Goal: Task Accomplishment & Management: Complete application form

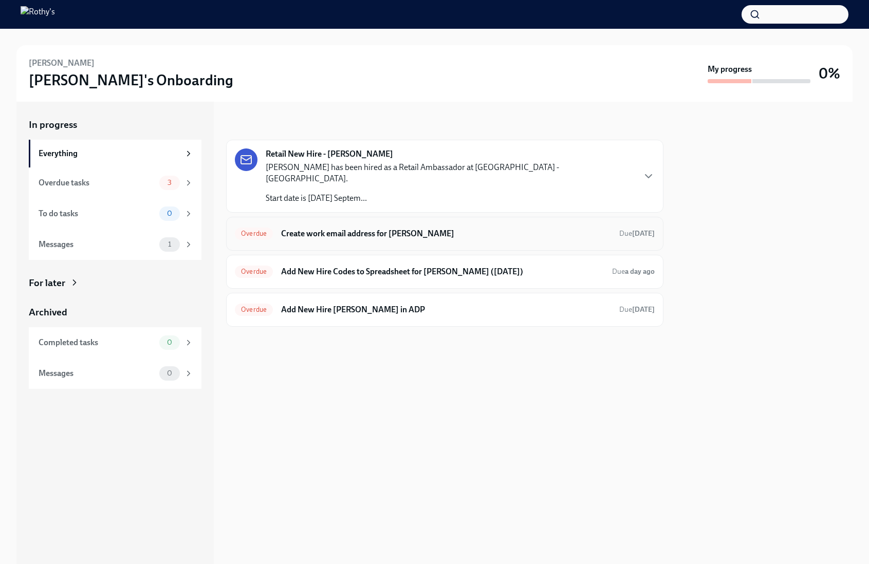
click at [377, 228] on h6 "Create work email address for Melina Nguyen" at bounding box center [446, 233] width 330 height 11
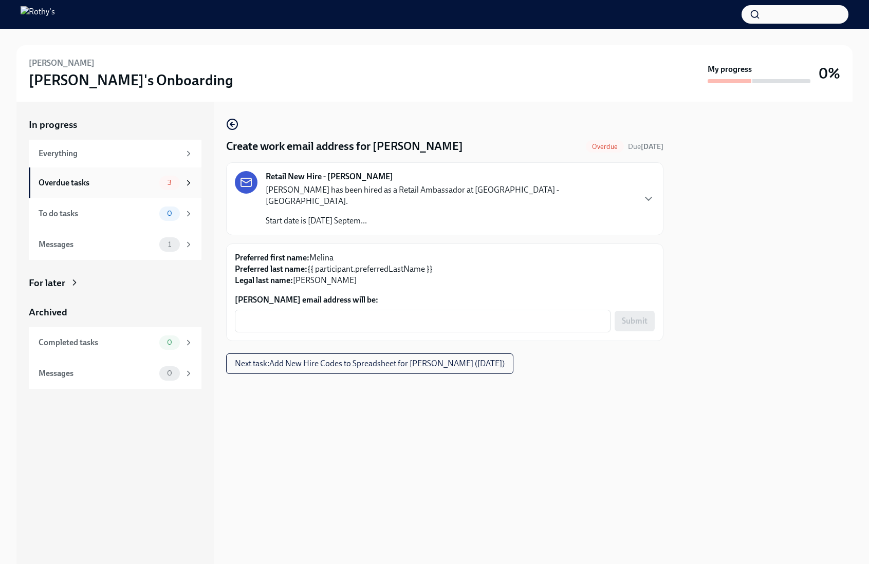
click at [118, 177] on div "Overdue tasks" at bounding box center [97, 182] width 117 height 11
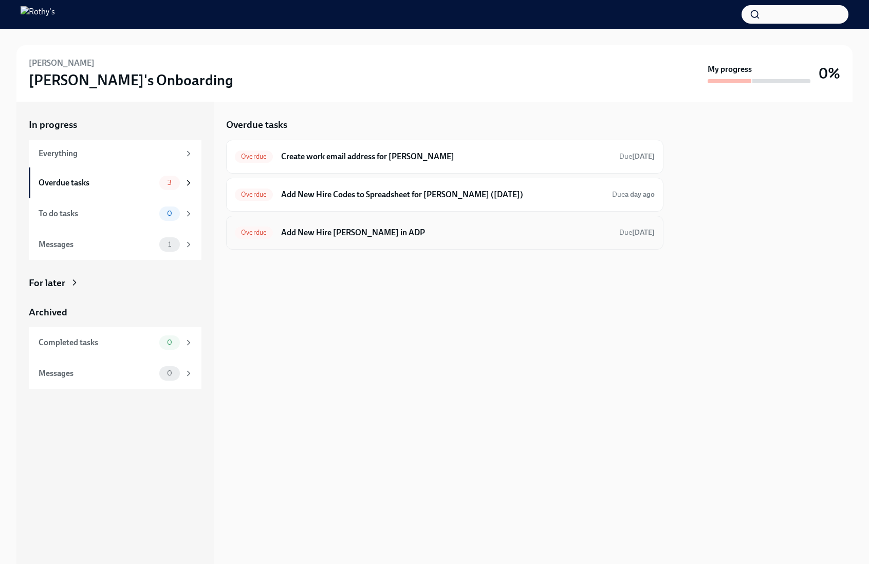
click at [339, 235] on h6 "Add New Hire Melina Nguyen in ADP" at bounding box center [446, 232] width 330 height 11
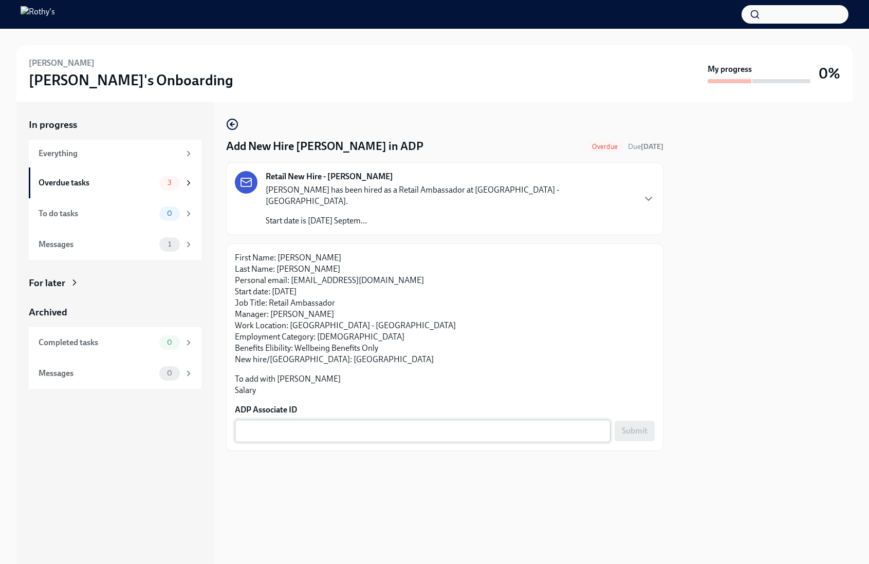
click at [296, 420] on div "x ​" at bounding box center [423, 431] width 376 height 23
paste textarea "6JR4ULDIH"
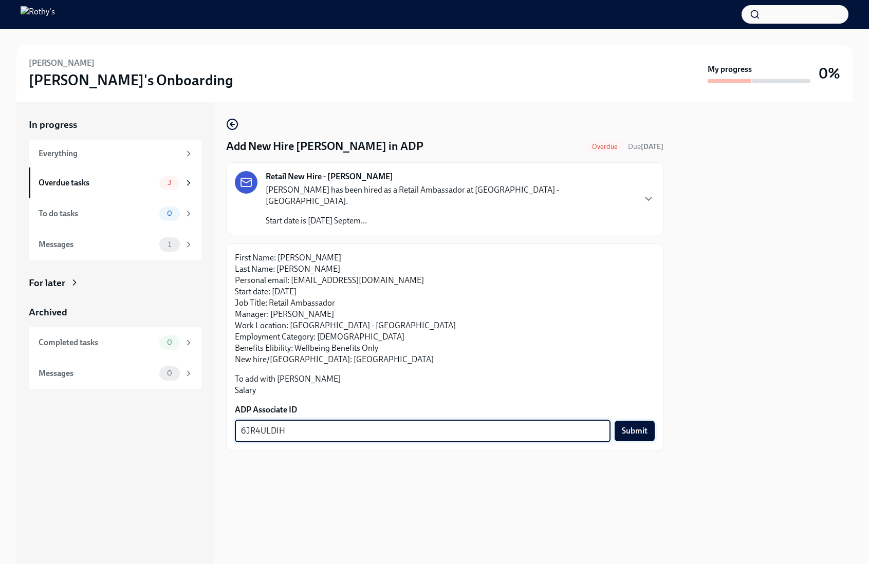
type textarea "6JR4ULDIH"
click at [639, 426] on span "Submit" at bounding box center [635, 431] width 26 height 10
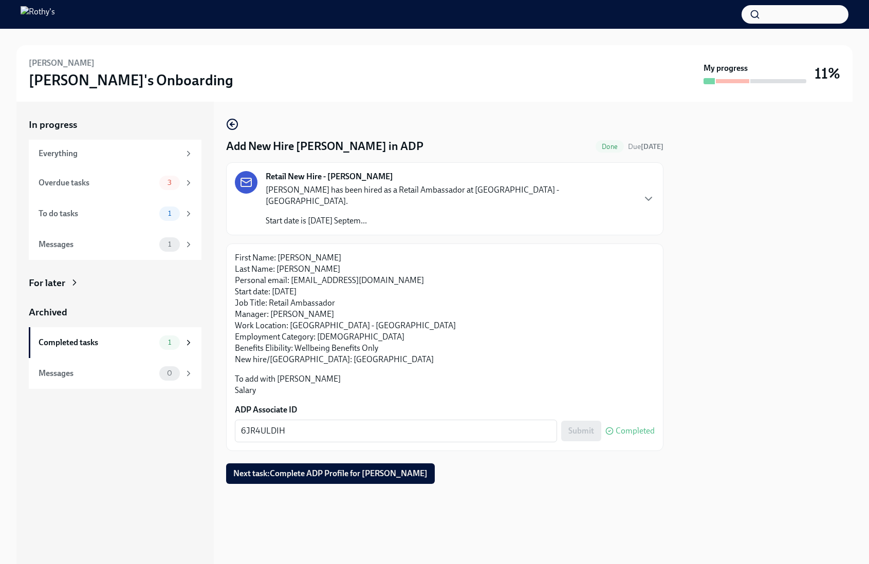
click at [117, 189] on div "Overdue tasks 3" at bounding box center [116, 183] width 155 height 14
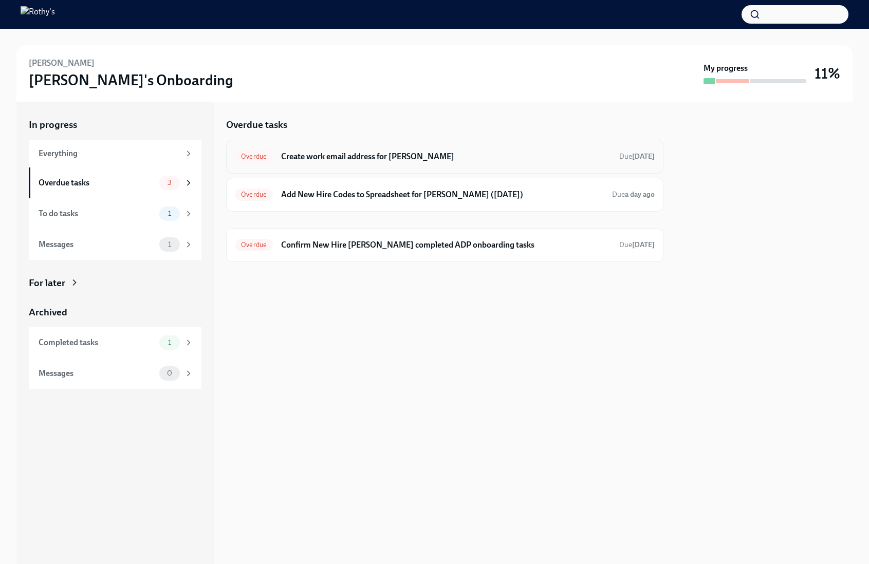
click at [319, 152] on h6 "Create work email address for Melina Nguyen" at bounding box center [446, 156] width 330 height 11
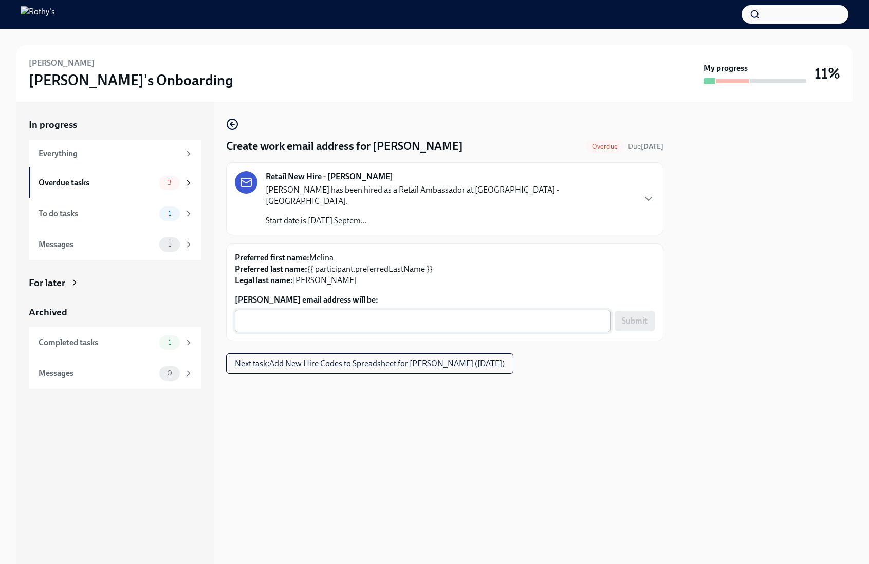
click at [350, 315] on textarea "Melina Nguyen's email address will be:" at bounding box center [422, 321] width 363 height 12
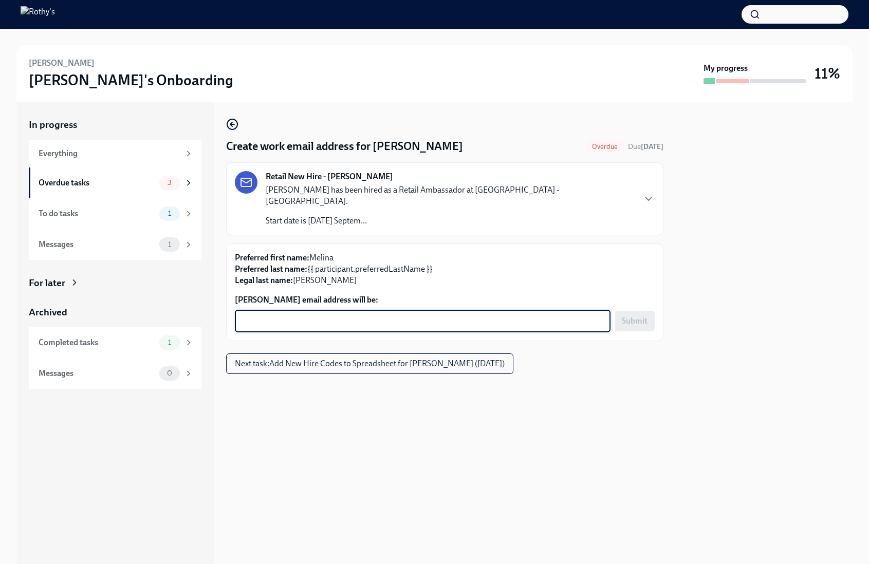
paste textarea "MelinaNguyen@rothys.com"
type textarea "MelinaNguyen@rothys.com"
click at [637, 316] on span "Submit" at bounding box center [635, 321] width 26 height 10
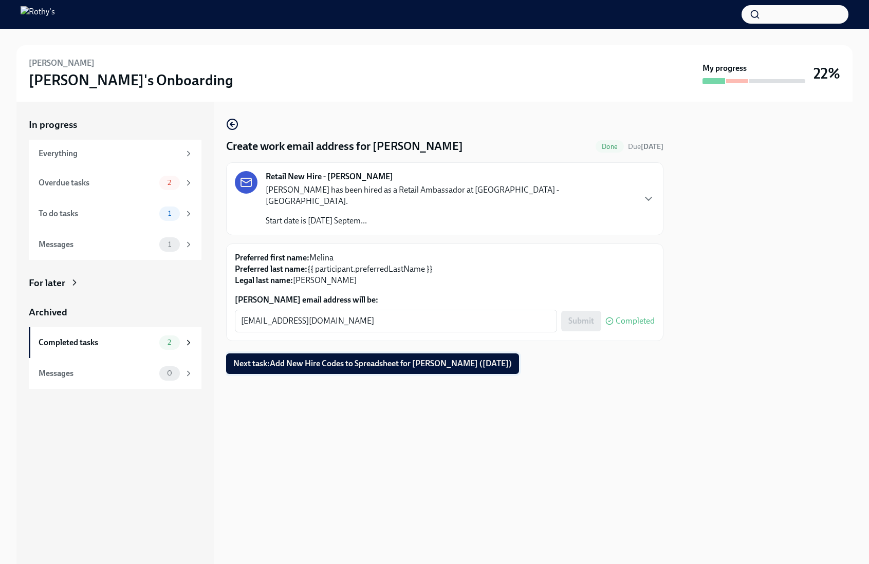
click at [482, 359] on span "Next task : Add New Hire Codes to Spreadsheet for Melina Nguyen (09/29/2025)" at bounding box center [372, 364] width 278 height 10
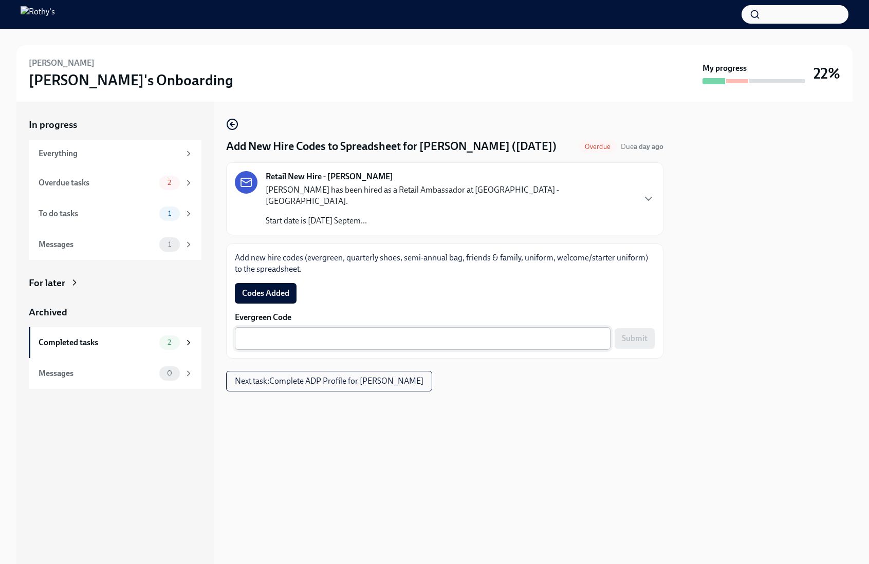
click at [545, 332] on textarea "Evergreen Code" at bounding box center [422, 338] width 363 height 12
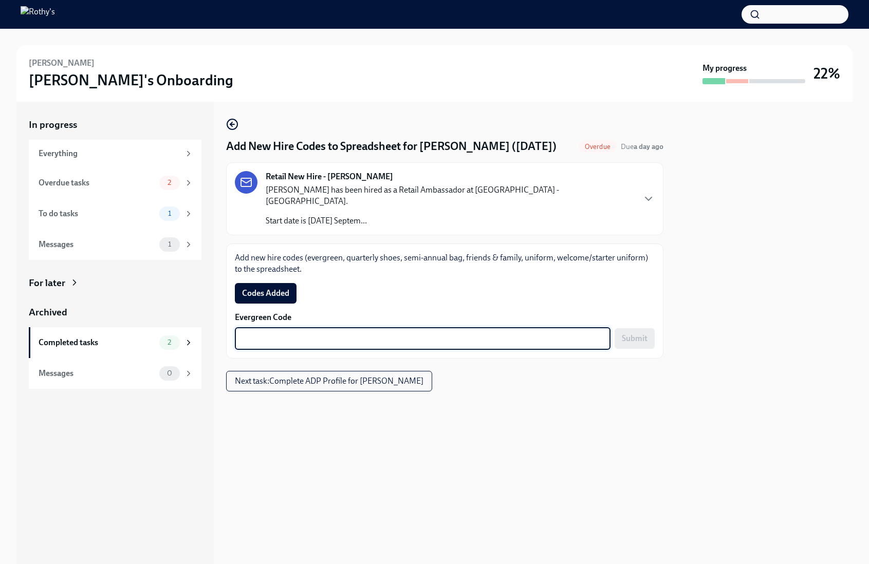
paste textarea "E-FF-447976"
type textarea "E-FF-447976"
click at [644, 333] on span "Submit" at bounding box center [635, 338] width 26 height 10
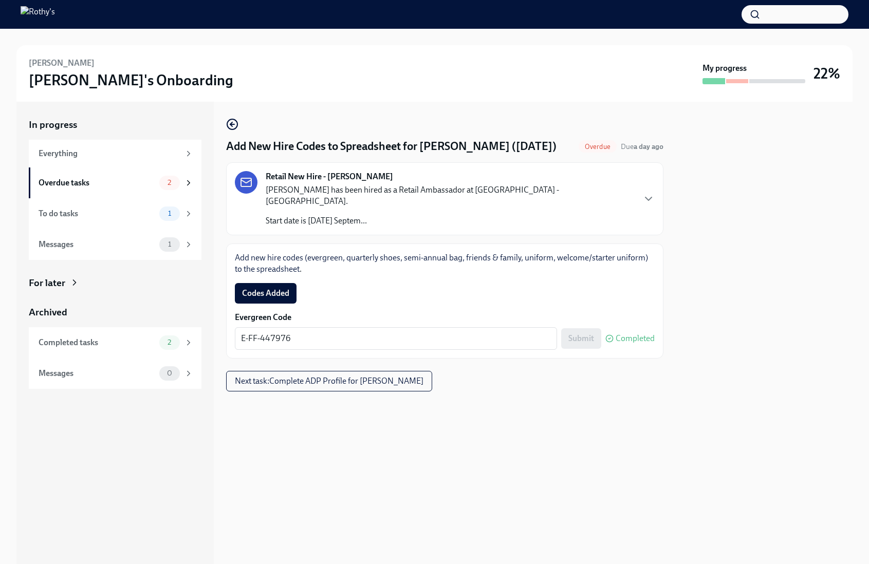
click at [276, 288] on span "Codes Added" at bounding box center [265, 293] width 47 height 10
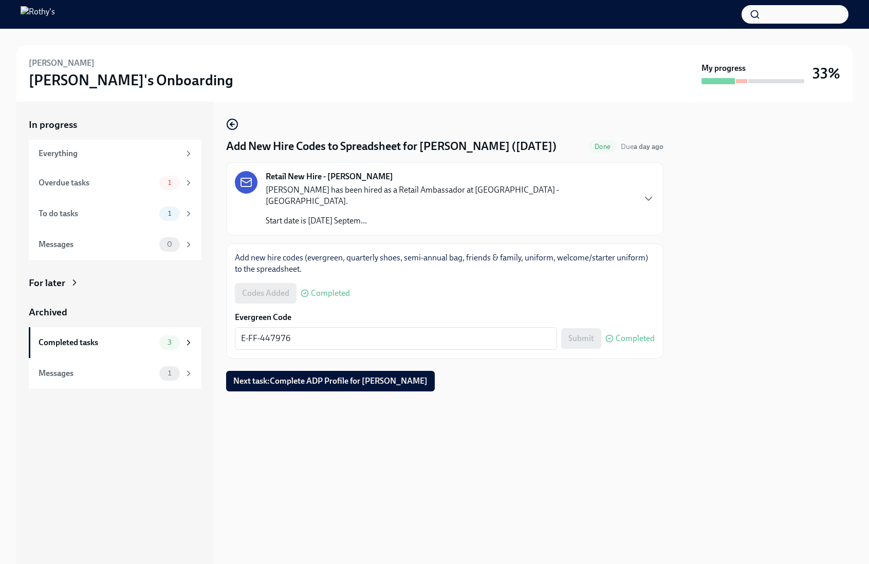
click at [133, 188] on div "Overdue tasks" at bounding box center [97, 182] width 117 height 11
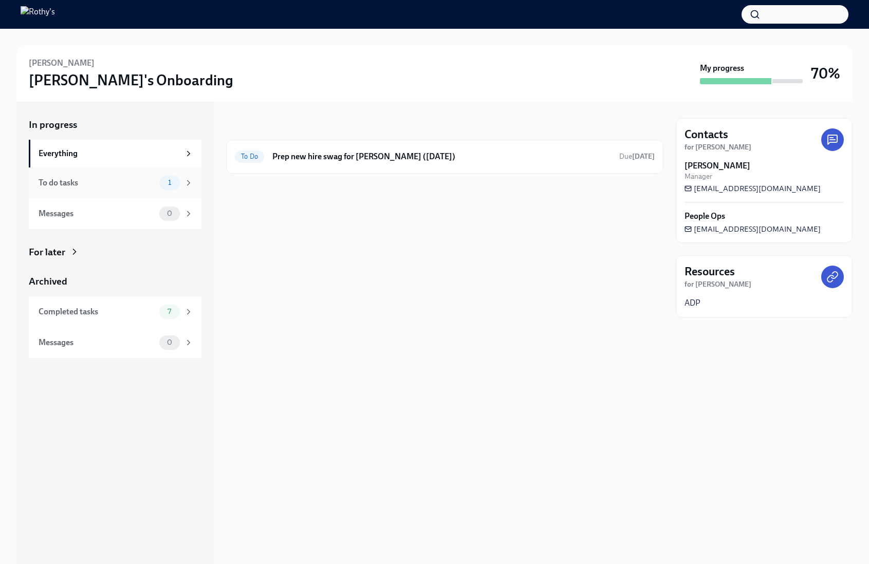
click at [121, 182] on div "To do tasks" at bounding box center [97, 182] width 117 height 11
click at [307, 154] on h6 "Prep new hire swag for Rissa Wonnell (09/30/2025)" at bounding box center [441, 156] width 339 height 11
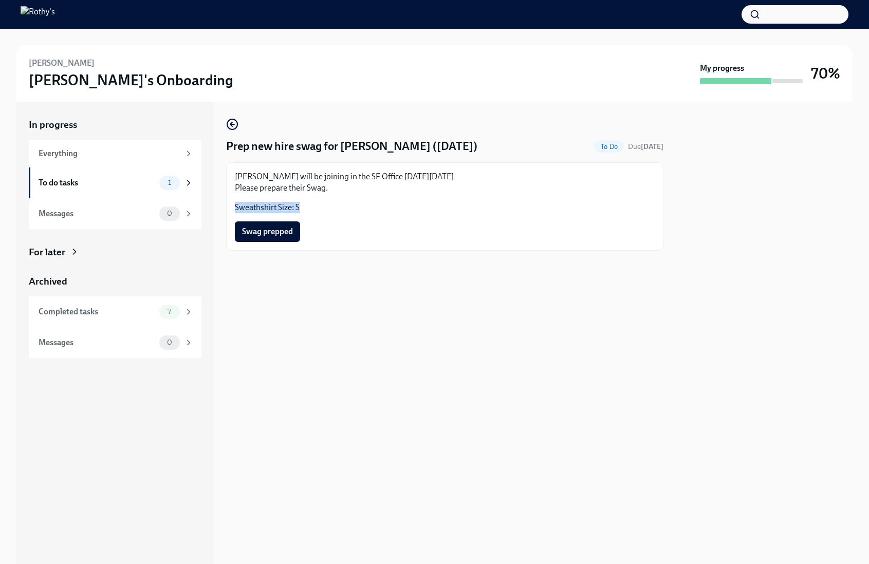
drag, startPoint x: 312, startPoint y: 206, endPoint x: 233, endPoint y: 207, distance: 79.1
click at [233, 207] on div "Rissa will be joining in the SF Office on Tuesday September 30th Please prepare…" at bounding box center [444, 206] width 437 height 88
copy p "Sweathshirt Size: S"
click at [771, 20] on button "button" at bounding box center [794, 14] width 107 height 18
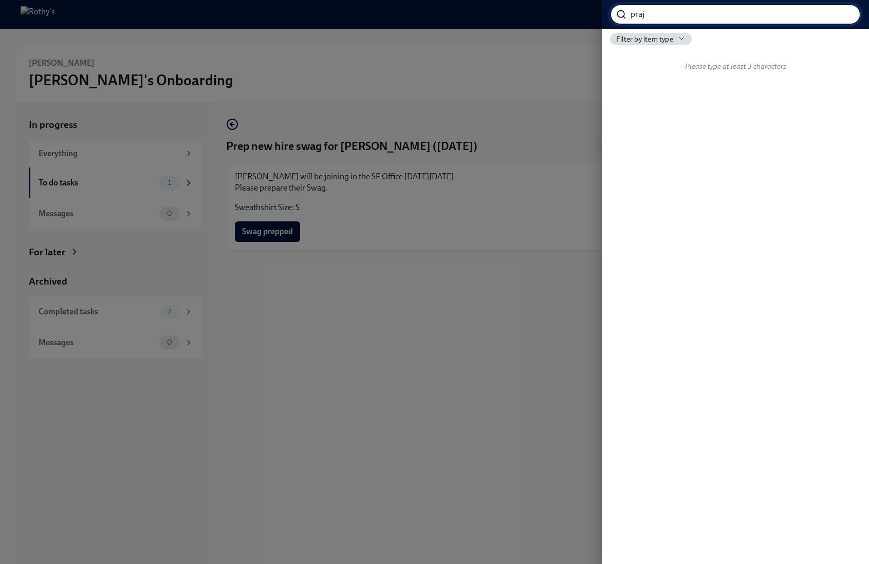
type input "praj"
